Goal: Task Accomplishment & Management: Complete application form

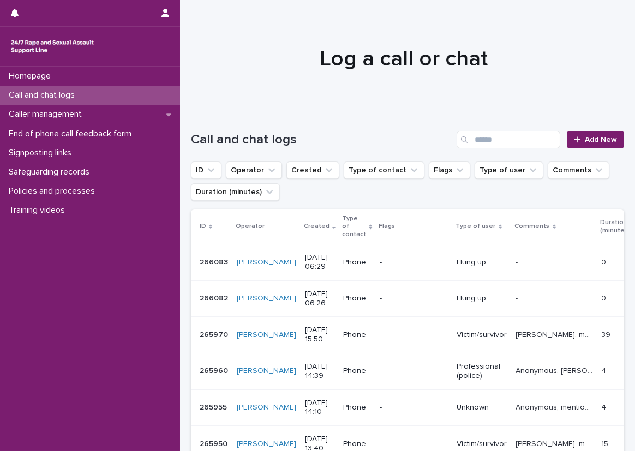
click at [183, 210] on div "Loading... Saving… Loading... Saving… Call and chat logs Add New ID Operator Cr…" at bounding box center [407, 404] width 455 height 591
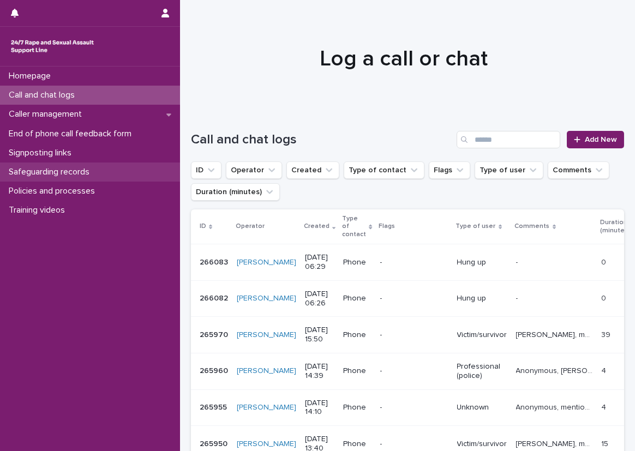
click at [119, 174] on div "Safeguarding records" at bounding box center [90, 171] width 180 height 19
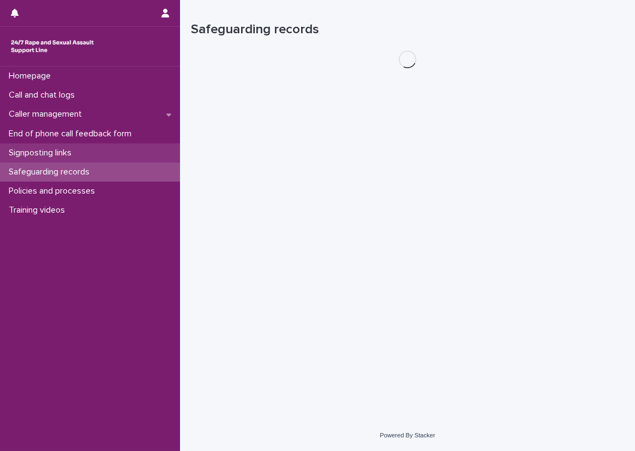
click at [120, 158] on div "Signposting links" at bounding box center [90, 152] width 180 height 19
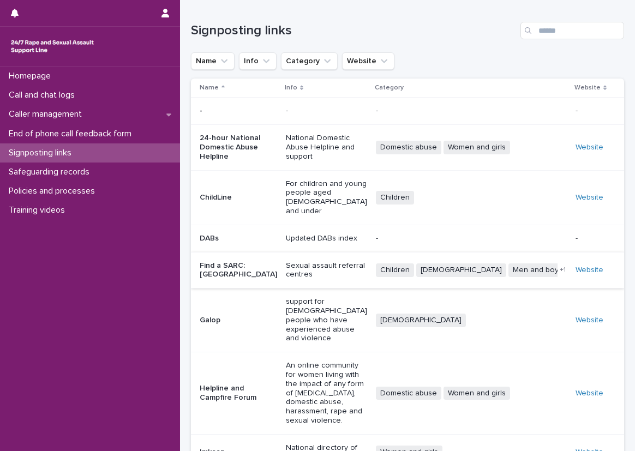
scroll to position [86, 0]
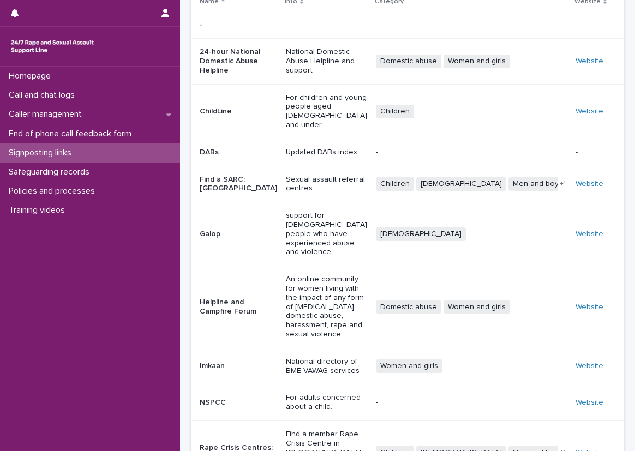
drag, startPoint x: 574, startPoint y: 159, endPoint x: 619, endPoint y: 122, distance: 58.5
click at [617, 120] on div "Loading... Saving… Loading... Saving… Signposting links Name Info Category Webs…" at bounding box center [407, 232] width 444 height 636
click at [91, 100] on div "Call and chat logs" at bounding box center [90, 95] width 180 height 19
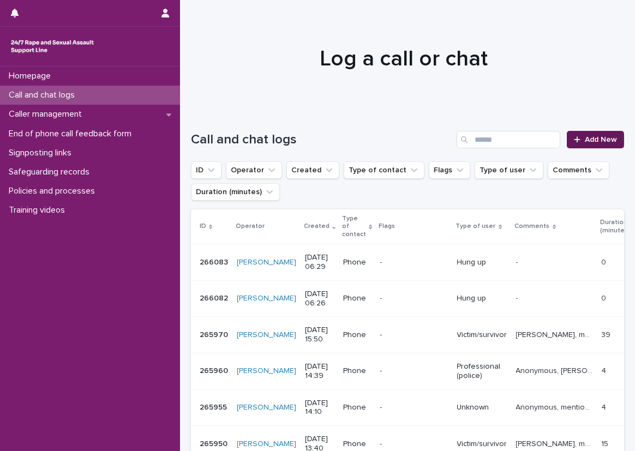
click at [574, 138] on div at bounding box center [579, 140] width 11 height 8
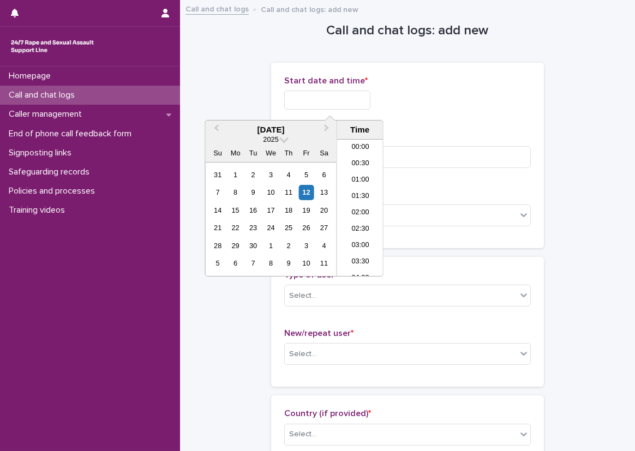
click at [357, 102] on input "text" at bounding box center [327, 100] width 86 height 19
click at [364, 96] on input "text" at bounding box center [327, 100] width 86 height 19
click at [356, 206] on li "07:30" at bounding box center [360, 208] width 46 height 16
click at [349, 105] on input "**********" at bounding box center [327, 100] width 86 height 19
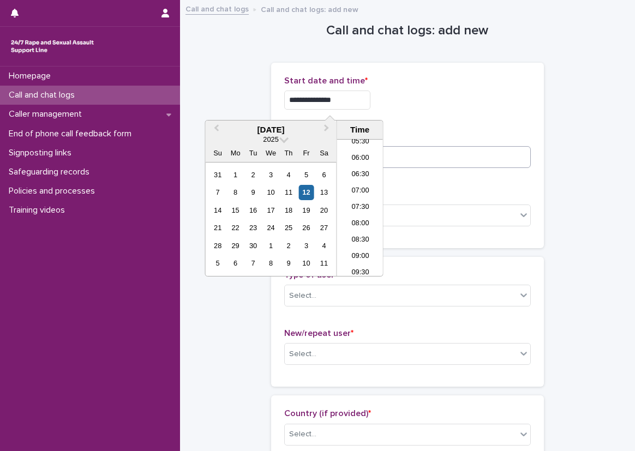
type input "**********"
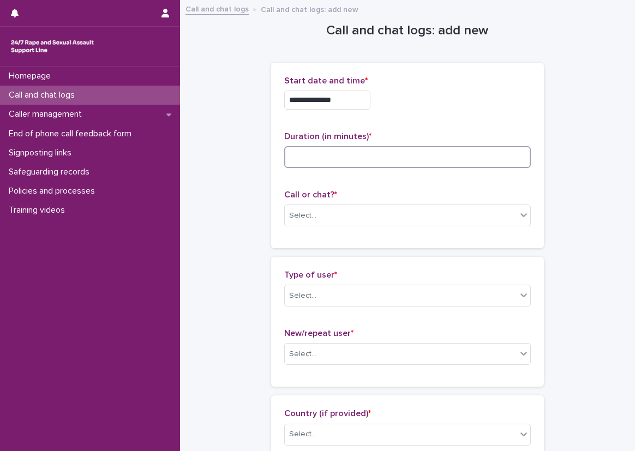
click at [461, 152] on input at bounding box center [407, 157] width 246 height 22
click at [453, 158] on input at bounding box center [407, 157] width 246 height 22
type input "**"
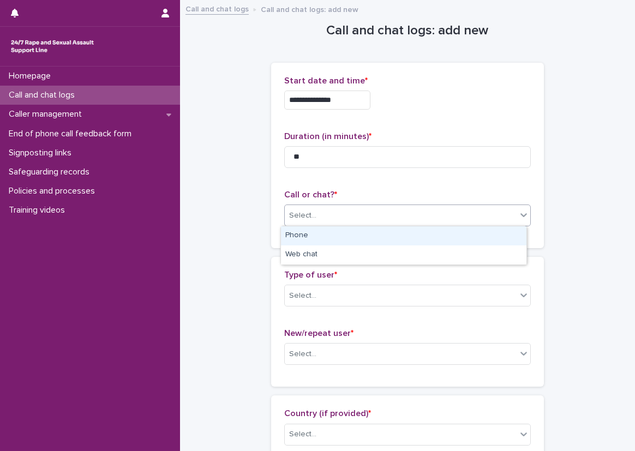
click at [306, 216] on div "Select..." at bounding box center [302, 215] width 27 height 11
click at [310, 238] on div "Phone" at bounding box center [403, 235] width 245 height 19
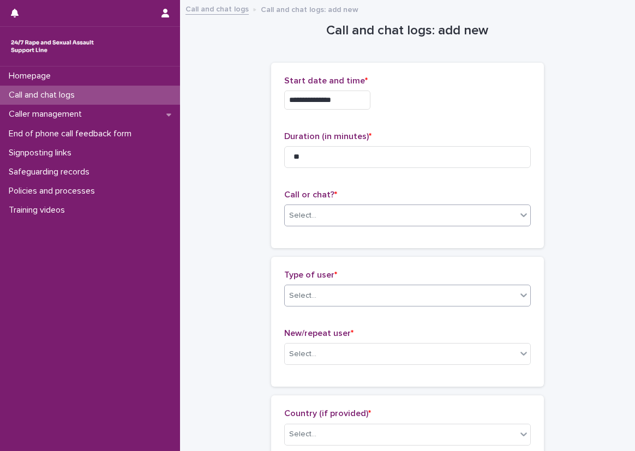
click at [327, 296] on div "Select..." at bounding box center [401, 296] width 232 height 18
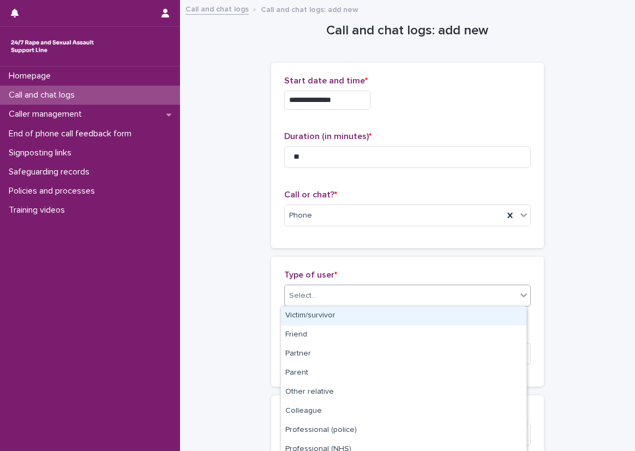
click at [332, 315] on div "Victim/survivor" at bounding box center [403, 315] width 245 height 19
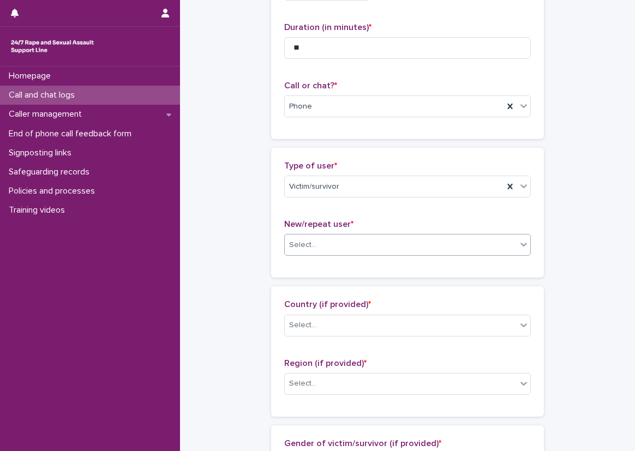
click at [323, 244] on div "Select..." at bounding box center [401, 245] width 232 height 18
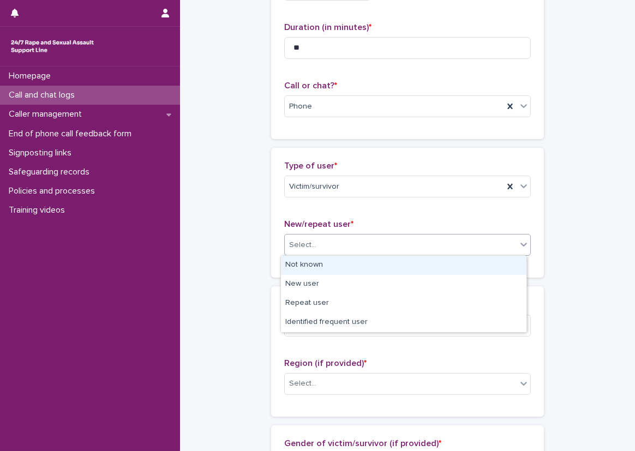
click at [326, 266] on div "Not known" at bounding box center [403, 265] width 245 height 19
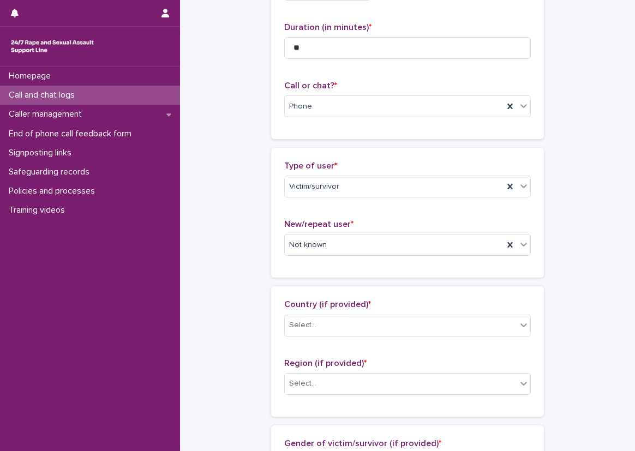
click at [279, 276] on div "Type of user * Victim/survivor New/repeat user * Not known" at bounding box center [407, 213] width 273 height 130
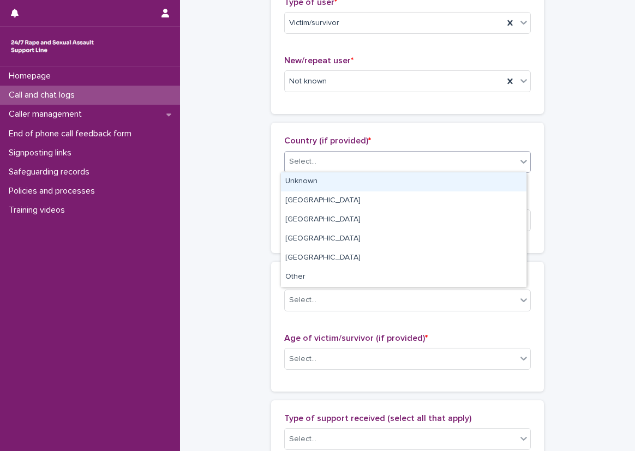
click at [312, 151] on div "Select..." at bounding box center [407, 162] width 246 height 22
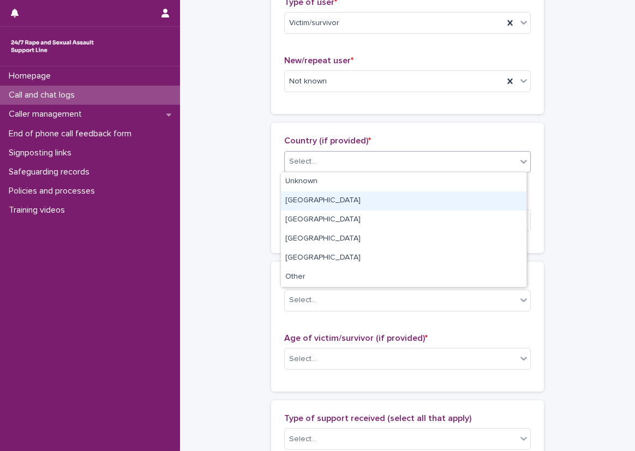
click at [307, 202] on div "[GEOGRAPHIC_DATA]" at bounding box center [403, 200] width 245 height 19
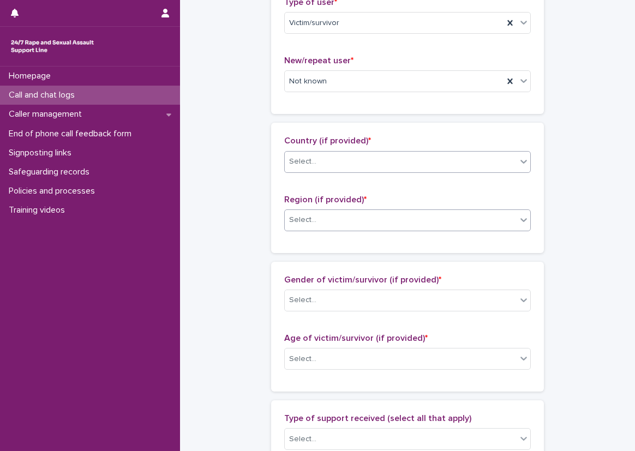
click at [316, 232] on body "**********" at bounding box center [317, 225] width 635 height 451
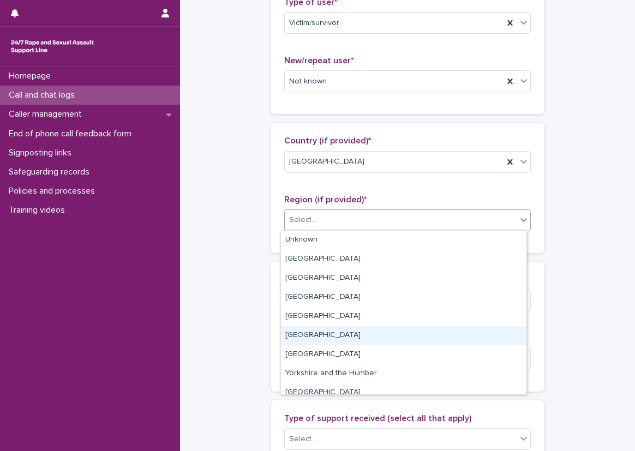
scroll to position [46, 0]
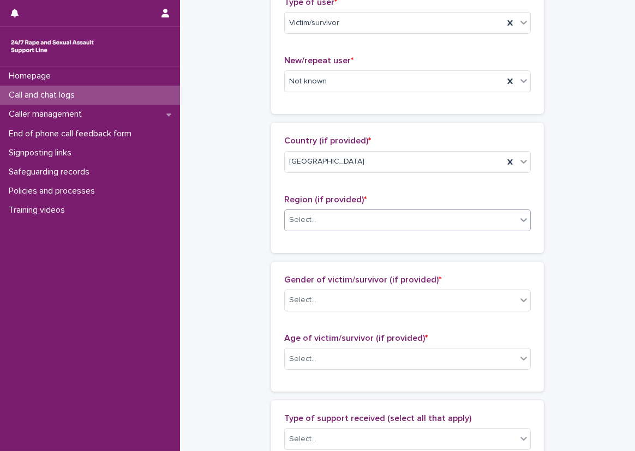
click at [343, 215] on div "Select..." at bounding box center [401, 220] width 232 height 18
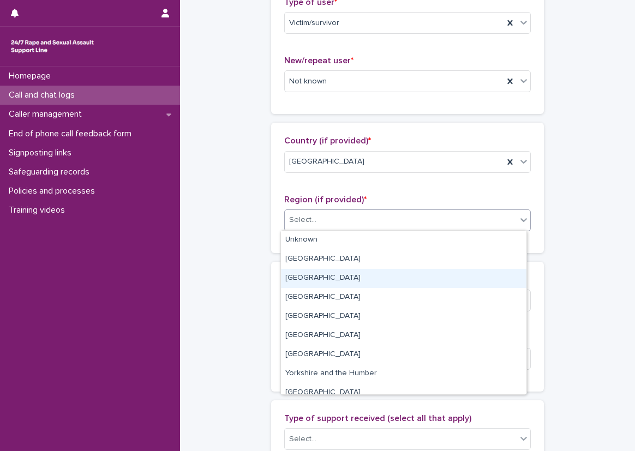
click at [340, 274] on div "[GEOGRAPHIC_DATA]" at bounding box center [403, 278] width 245 height 19
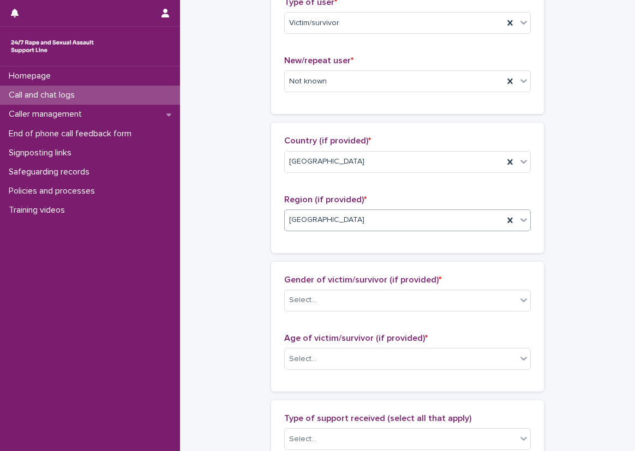
click at [278, 257] on div "Loading... Saving… Country (if provided) * England Region (if provided) * optio…" at bounding box center [407, 192] width 273 height 138
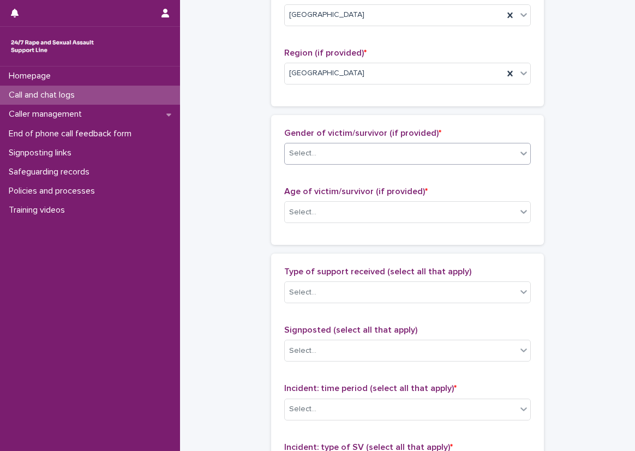
scroll to position [436, 0]
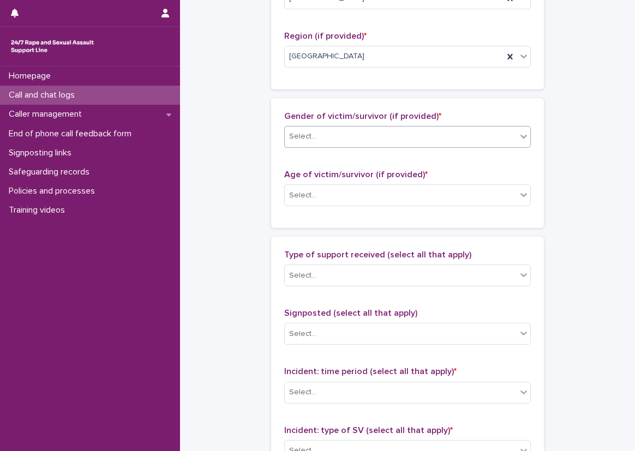
click at [330, 128] on div "Select..." at bounding box center [401, 137] width 232 height 18
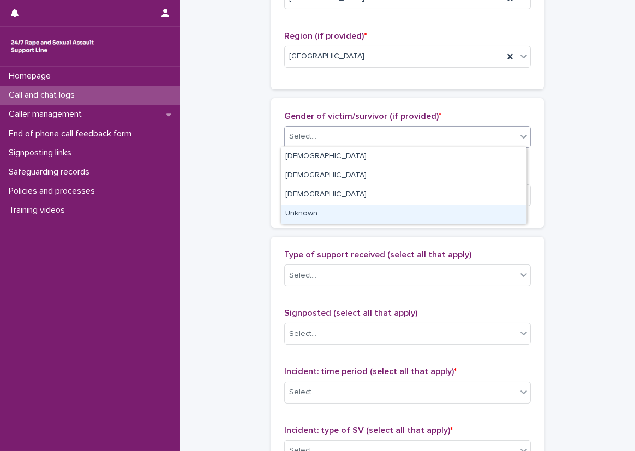
click at [309, 216] on div "Unknown" at bounding box center [403, 213] width 245 height 19
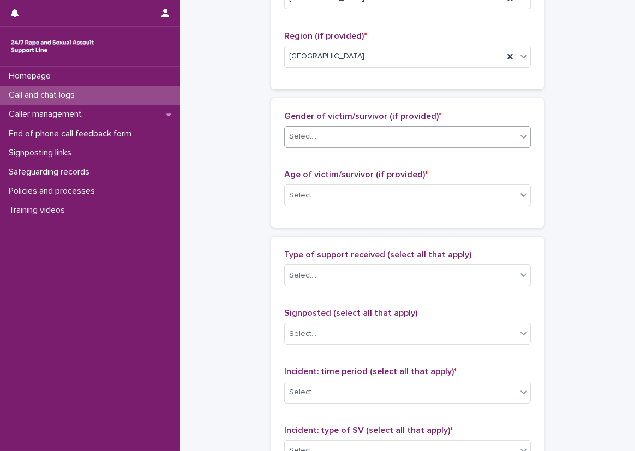
click at [309, 209] on div "Age of victim/survivor (if provided) * Select..." at bounding box center [407, 192] width 246 height 45
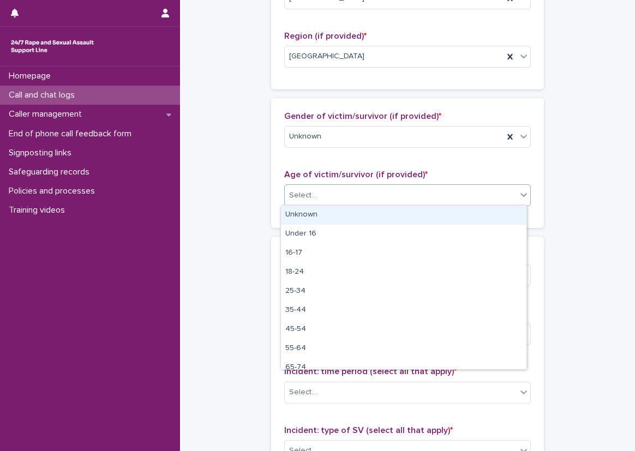
drag, startPoint x: 309, startPoint y: 203, endPoint x: 305, endPoint y: 216, distance: 13.1
click at [305, 216] on body "**********" at bounding box center [317, 225] width 635 height 451
click at [305, 216] on div "Unknown" at bounding box center [403, 215] width 245 height 19
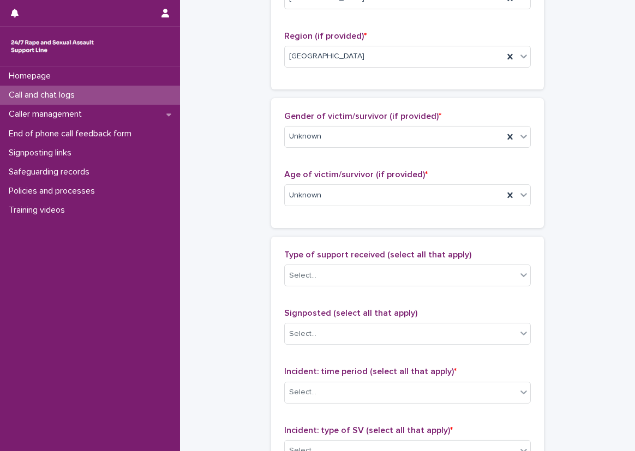
click at [251, 225] on div "**********" at bounding box center [407, 155] width 433 height 1180
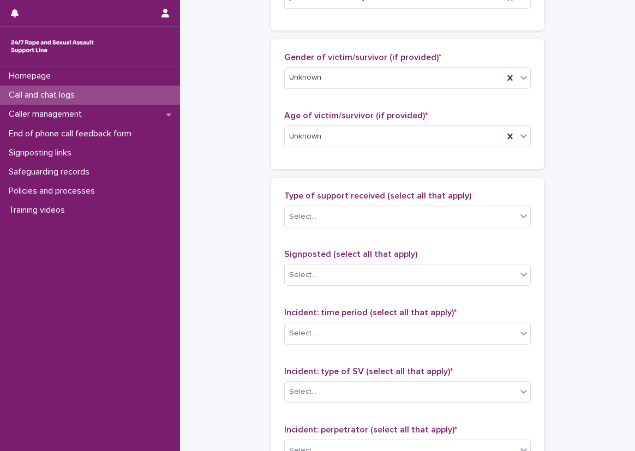
scroll to position [600, 0]
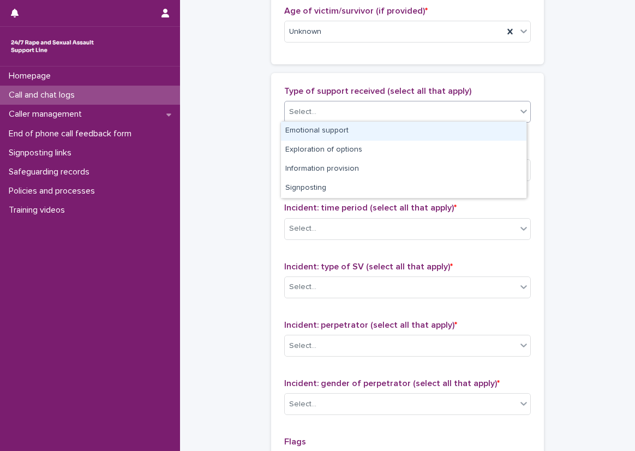
click at [345, 120] on div "Select..." at bounding box center [407, 112] width 246 height 22
click at [348, 125] on div "Emotional support" at bounding box center [403, 131] width 245 height 19
click at [418, 115] on div "Emotional support" at bounding box center [394, 112] width 219 height 19
drag, startPoint x: 420, startPoint y: 121, endPoint x: 430, endPoint y: 127, distance: 12.0
click at [423, 131] on div "Exploration of options Information provision Signposting" at bounding box center [403, 150] width 246 height 58
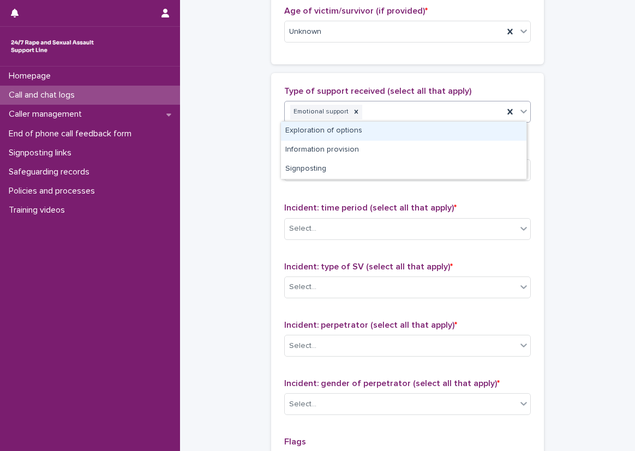
click at [443, 118] on div "Emotional support" at bounding box center [394, 112] width 219 height 19
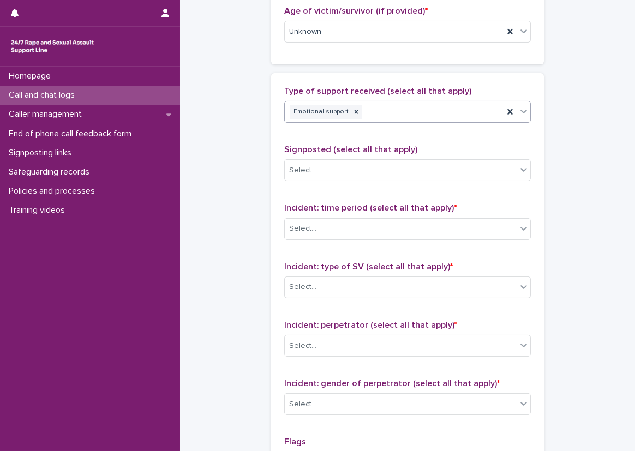
click at [443, 114] on div "Emotional support" at bounding box center [394, 112] width 219 height 19
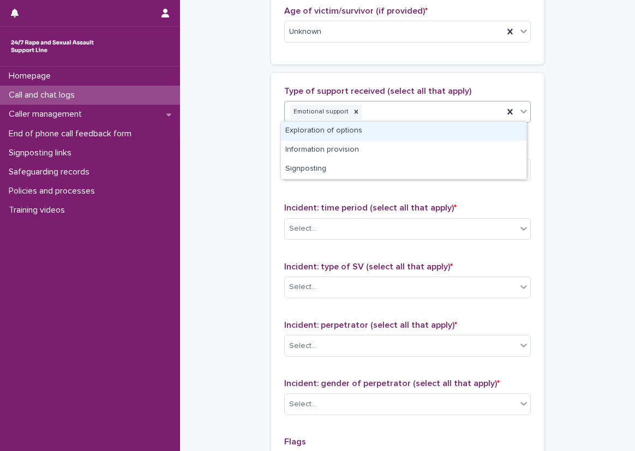
click at [448, 138] on div "Exploration of options" at bounding box center [403, 131] width 245 height 19
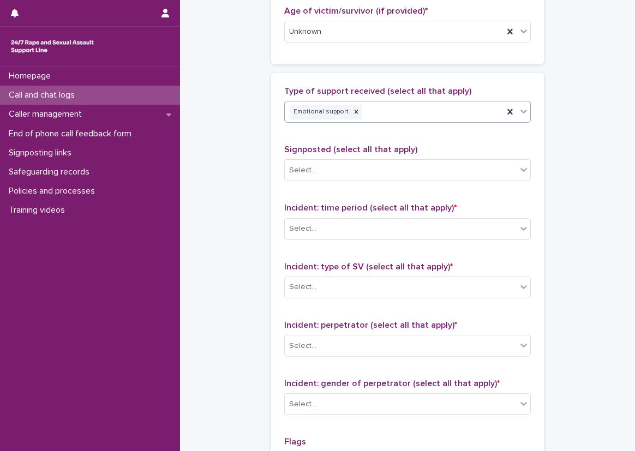
click at [469, 114] on div "Emotional support" at bounding box center [394, 112] width 219 height 19
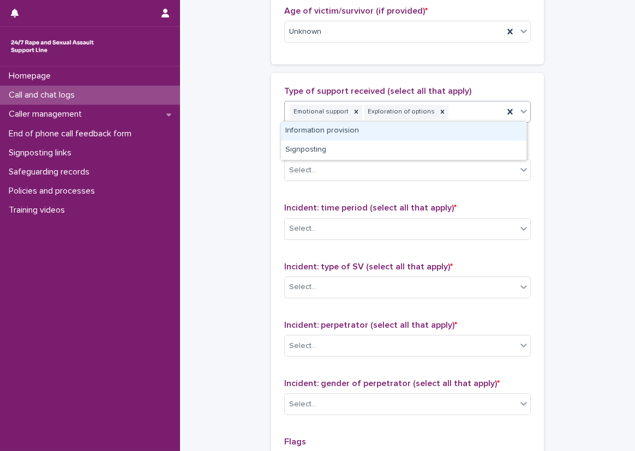
click at [464, 135] on div "Information provision" at bounding box center [403, 131] width 245 height 19
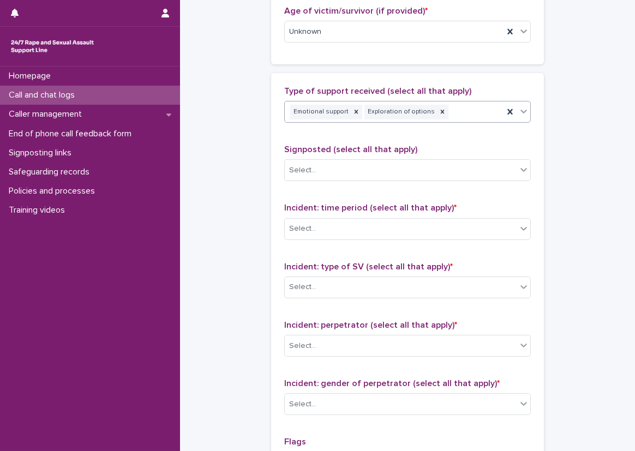
click at [473, 118] on div "Emotional support Exploration of options" at bounding box center [394, 112] width 219 height 19
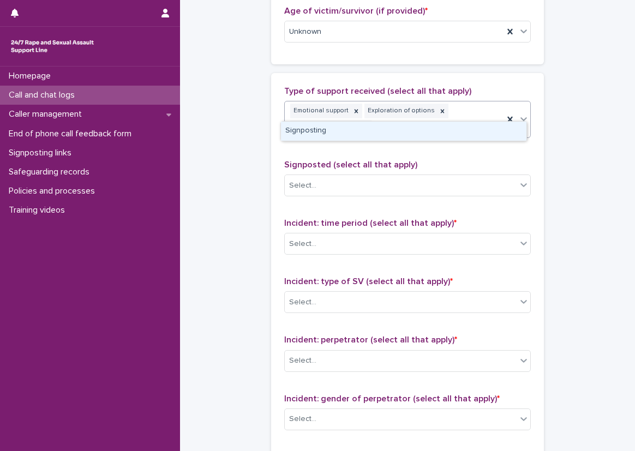
click at [469, 139] on div "Signposting" at bounding box center [403, 131] width 245 height 19
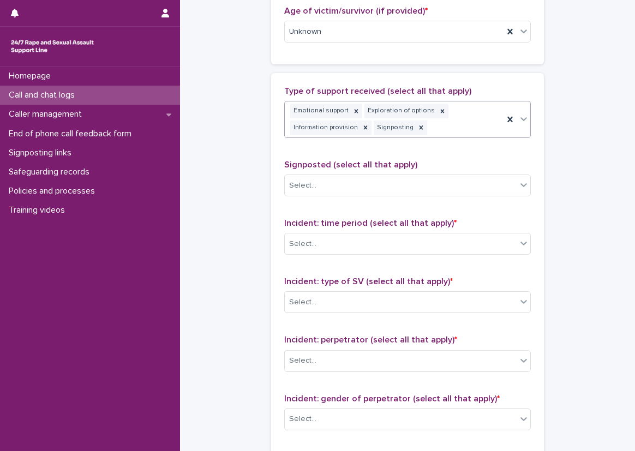
click at [405, 169] on div "Signposted (select all that apply) Select..." at bounding box center [407, 182] width 246 height 45
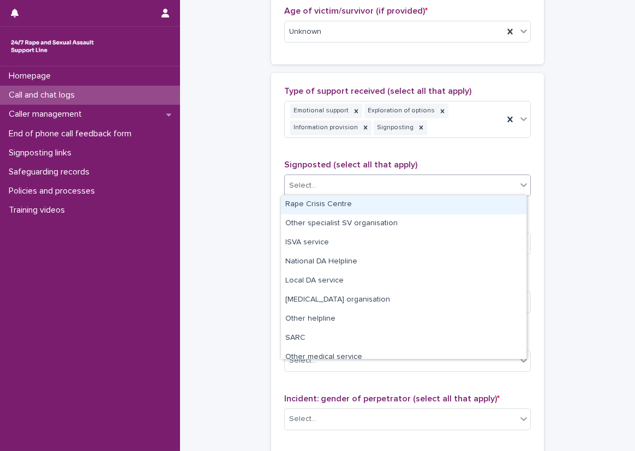
click at [397, 179] on div "Select..." at bounding box center [401, 186] width 232 height 18
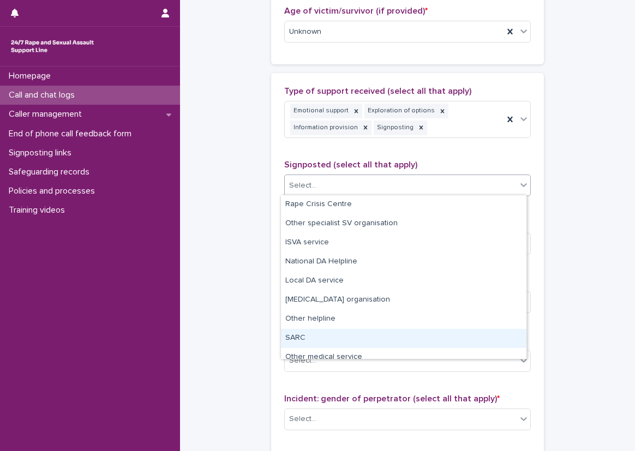
click at [314, 336] on div "SARC" at bounding box center [403, 338] width 245 height 19
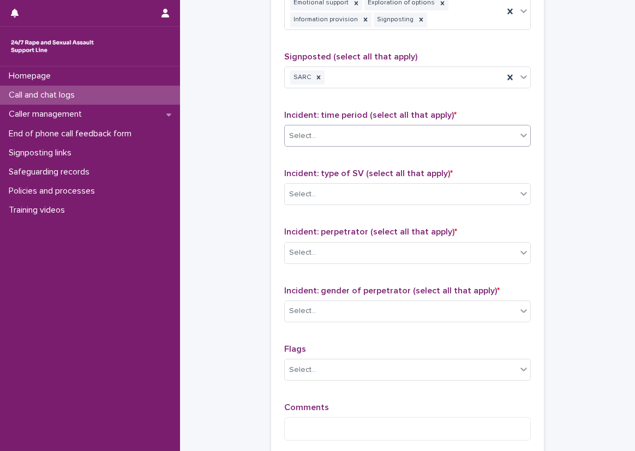
scroll to position [709, 0]
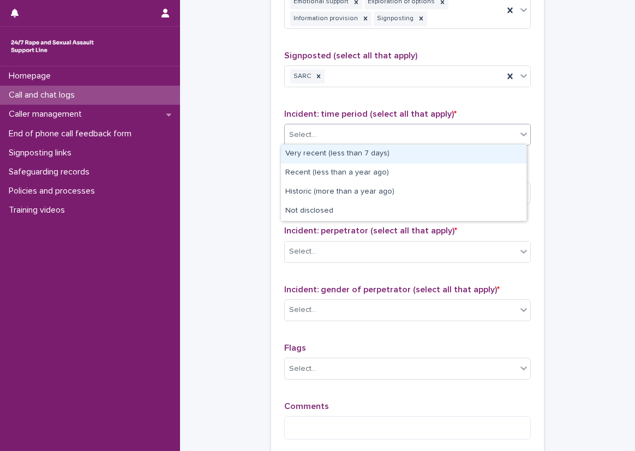
click at [326, 130] on div "Select..." at bounding box center [401, 135] width 232 height 18
click at [344, 145] on div "Very recent (less than 7 days)" at bounding box center [403, 153] width 245 height 19
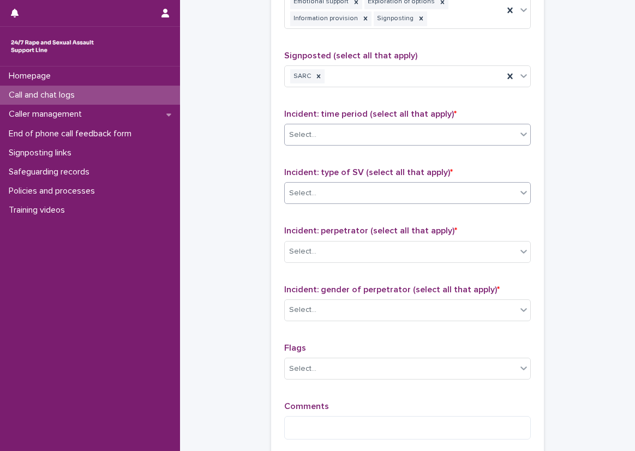
click at [347, 182] on div "Select..." at bounding box center [407, 193] width 246 height 22
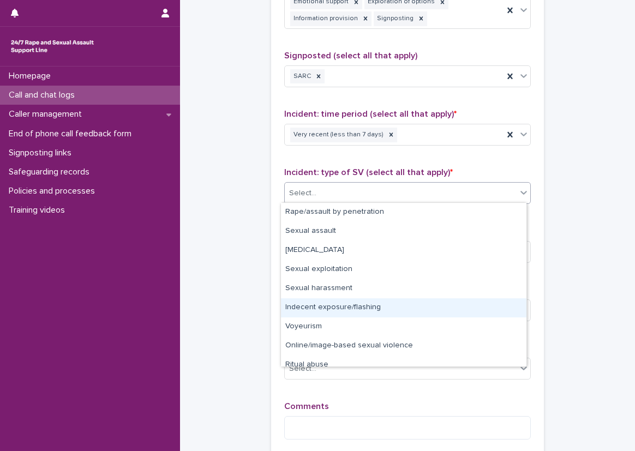
scroll to position [27, 0]
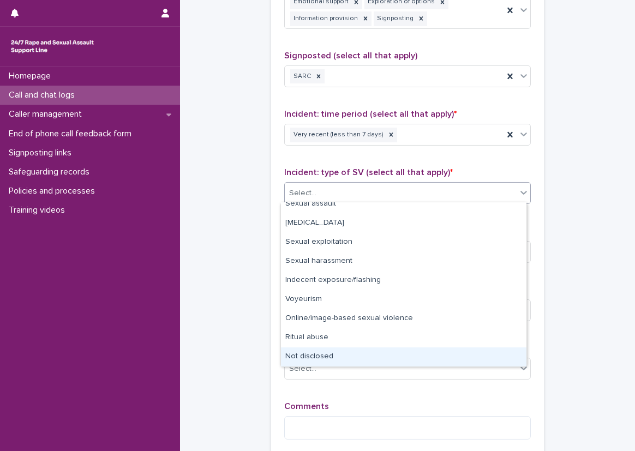
click at [340, 357] on div "Not disclosed" at bounding box center [403, 356] width 245 height 19
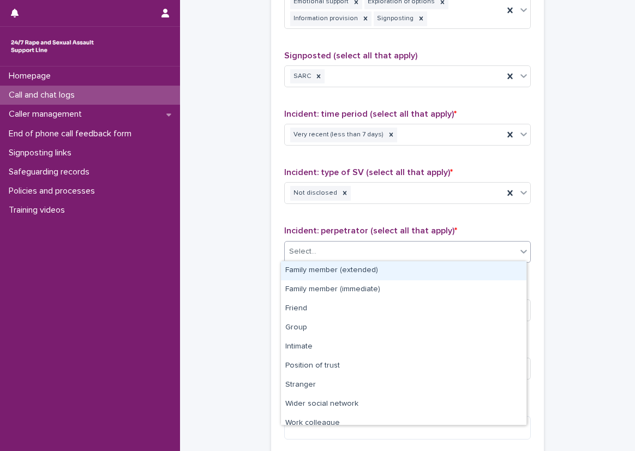
click at [315, 255] on div "Select..." at bounding box center [401, 252] width 232 height 18
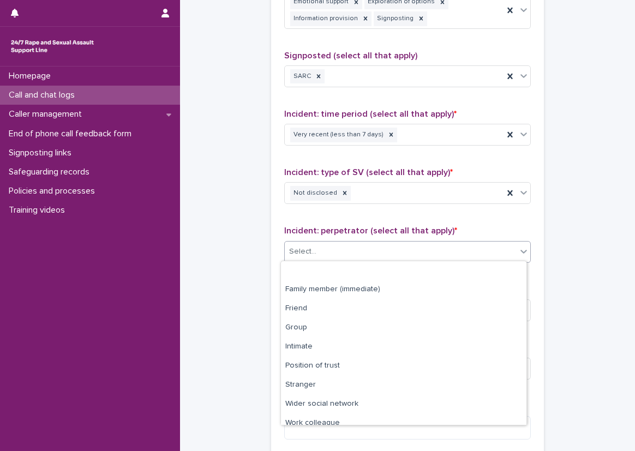
scroll to position [46, 0]
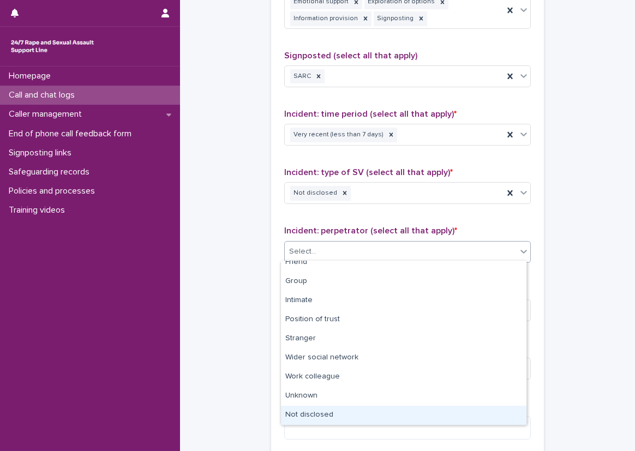
click at [334, 412] on div "Not disclosed" at bounding box center [403, 415] width 245 height 19
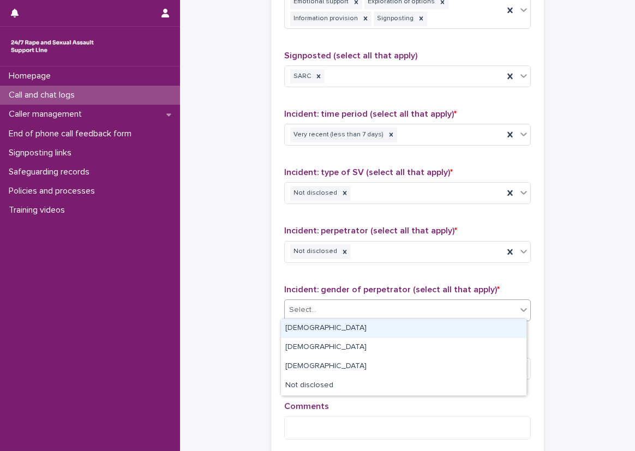
click at [336, 311] on div "Select..." at bounding box center [401, 310] width 232 height 18
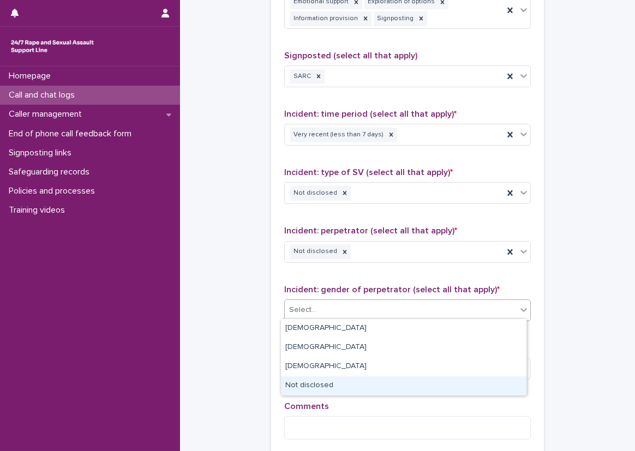
drag, startPoint x: 340, startPoint y: 334, endPoint x: 340, endPoint y: 378, distance: 43.6
click at [340, 378] on div "Not disclosed" at bounding box center [403, 385] width 245 height 19
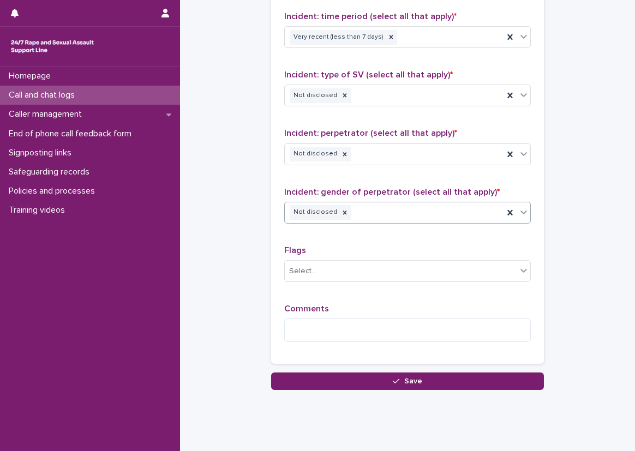
scroll to position [818, 0]
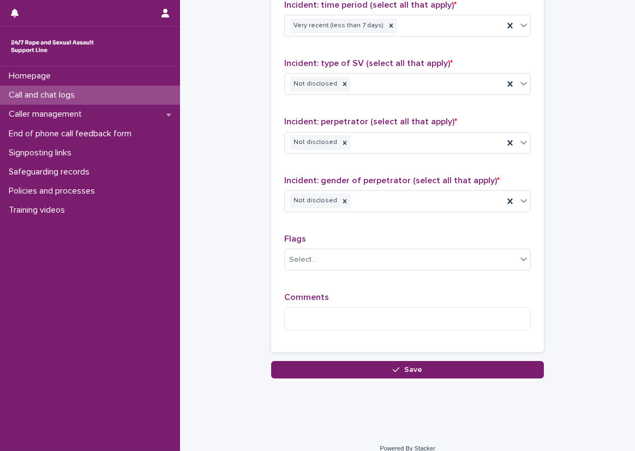
click at [317, 293] on span "Comments" at bounding box center [306, 297] width 45 height 9
click at [333, 316] on textarea at bounding box center [407, 318] width 246 height 23
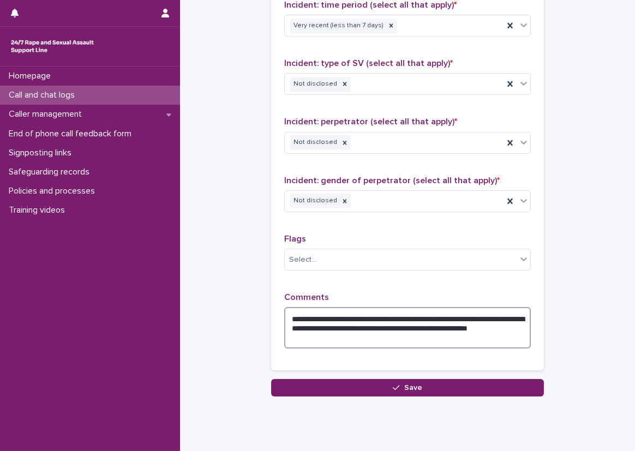
click at [375, 338] on textarea "**********" at bounding box center [407, 327] width 246 height 41
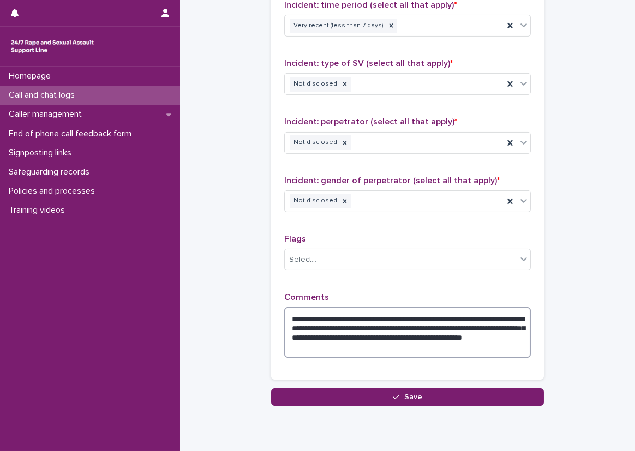
type textarea "**********"
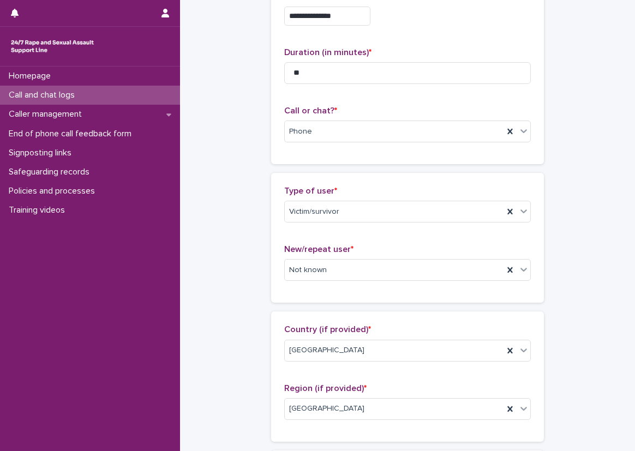
scroll to position [55, 0]
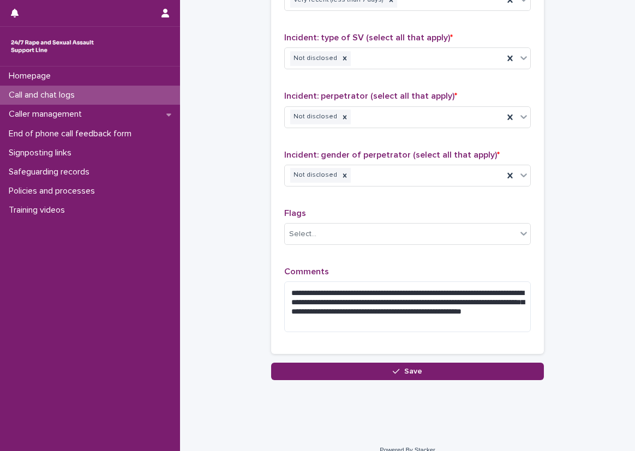
scroll to position [855, 0]
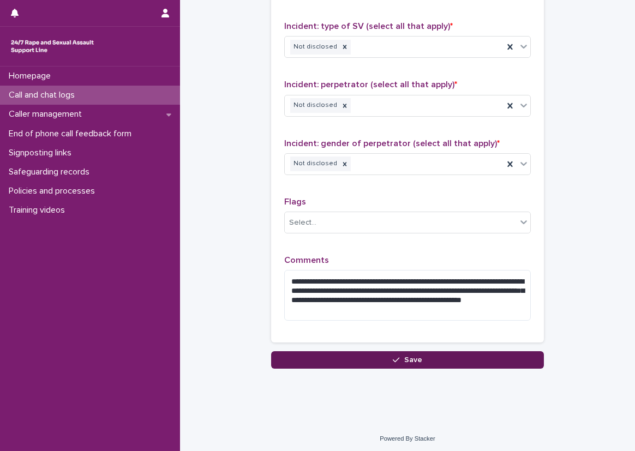
click at [353, 359] on button "Save" at bounding box center [407, 359] width 273 height 17
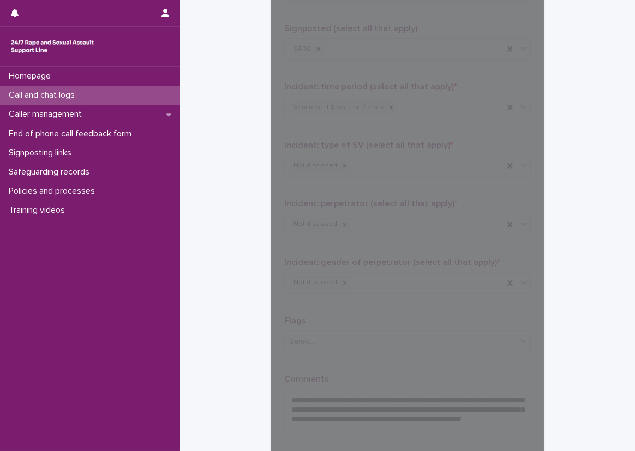
scroll to position [800, 0]
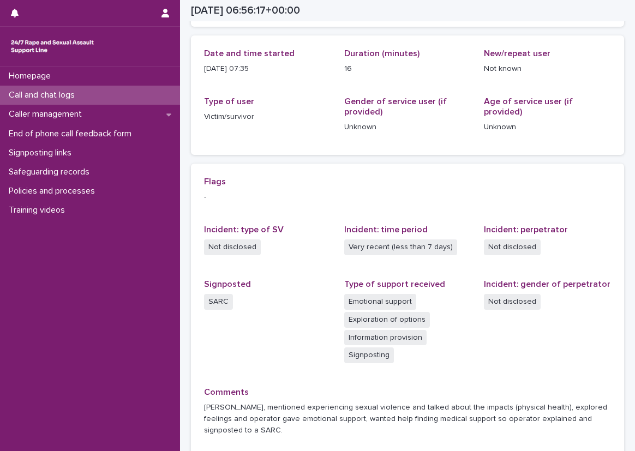
scroll to position [124, 0]
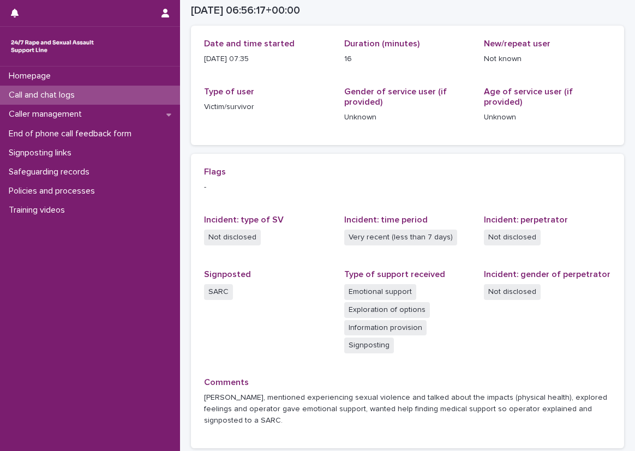
click at [309, 241] on div "Not disclosed" at bounding box center [267, 239] width 127 height 18
drag, startPoint x: 318, startPoint y: 425, endPoint x: 326, endPoint y: 425, distance: 7.1
click at [320, 424] on p "[PERSON_NAME], mentioned experiencing sexual violence and talked about the impa…" at bounding box center [407, 409] width 407 height 34
click at [335, 417] on p "[PERSON_NAME], mentioned experiencing sexual violence and talked about the impa…" at bounding box center [407, 409] width 407 height 34
click at [156, 94] on div "Call and chat logs" at bounding box center [90, 95] width 180 height 19
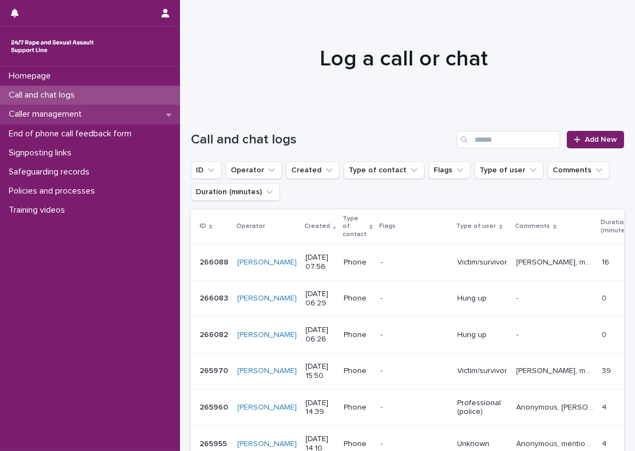
click at [166, 110] on div "Caller management" at bounding box center [90, 114] width 180 height 19
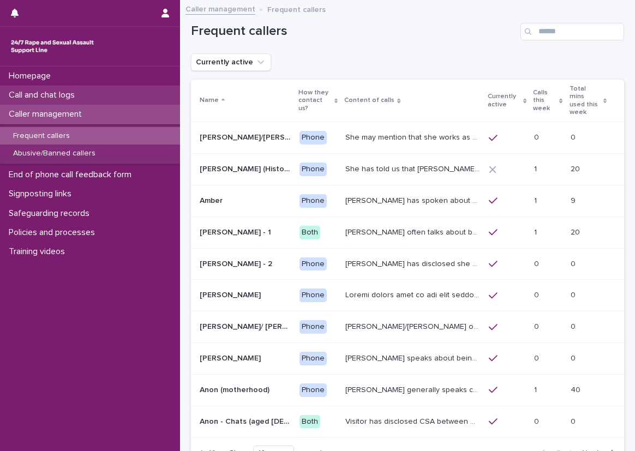
click at [166, 93] on div "Call and chat logs" at bounding box center [90, 95] width 180 height 19
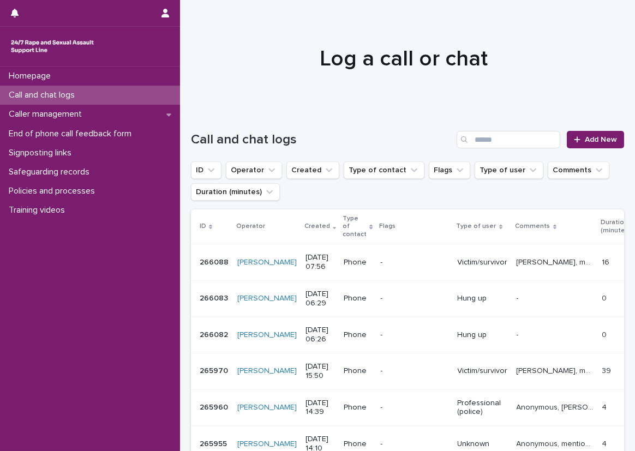
click at [200, 124] on div "Call and chat logs Add New" at bounding box center [407, 135] width 433 height 52
